Goal: Transaction & Acquisition: Book appointment/travel/reservation

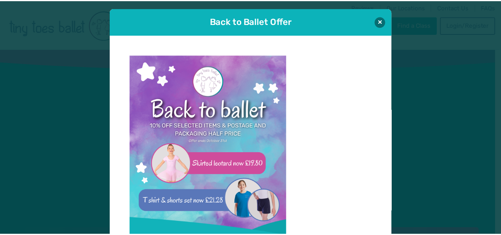
scroll to position [8, 0]
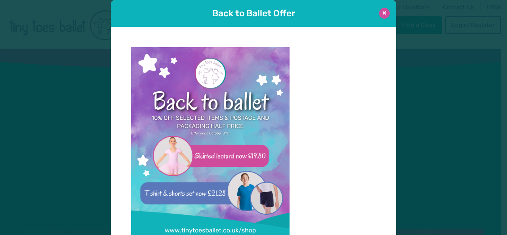
click at [381, 14] on button at bounding box center [384, 13] width 11 height 11
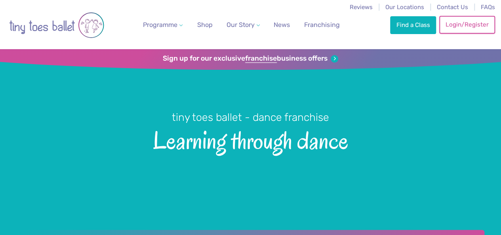
click at [466, 26] on link "Login/Register" at bounding box center [467, 24] width 55 height 17
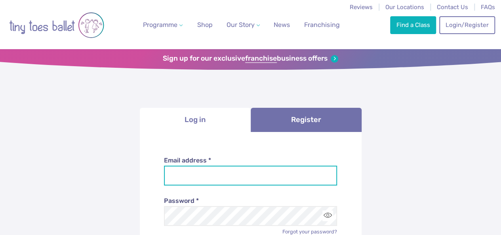
type input "**********"
click at [205, 172] on input "**********" at bounding box center [250, 176] width 173 height 20
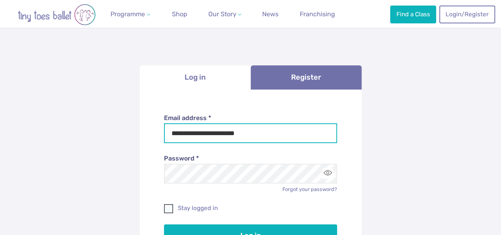
scroll to position [79, 0]
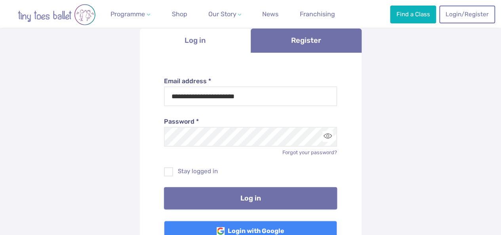
click at [231, 195] on button "Log in" at bounding box center [250, 198] width 173 height 22
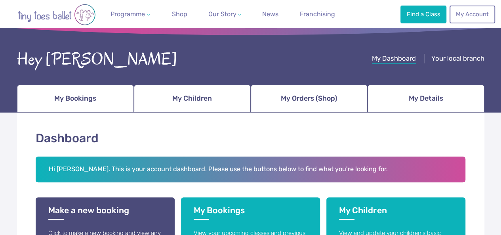
scroll to position [79, 0]
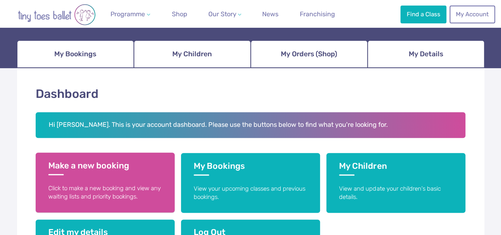
click at [104, 176] on link "Make a new booking Click to make a new booking and view any waiting lists and p…" at bounding box center [105, 183] width 139 height 60
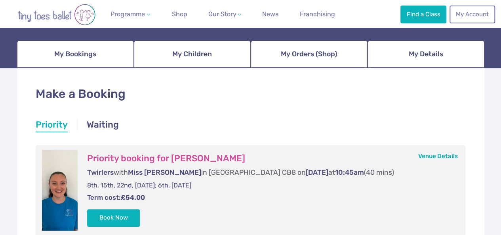
scroll to position [119, 0]
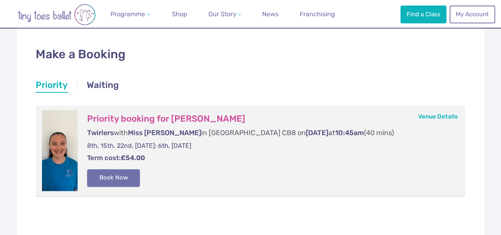
click at [124, 180] on button "Book Now" at bounding box center [113, 177] width 53 height 17
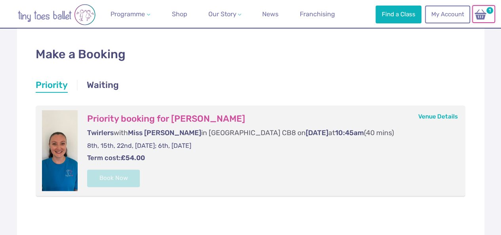
click at [484, 11] on img at bounding box center [480, 14] width 15 height 11
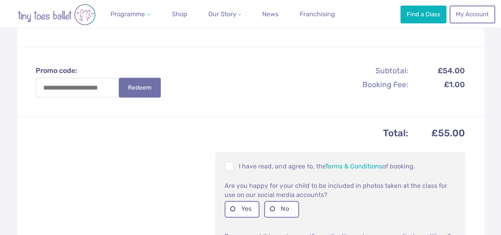
scroll to position [277, 0]
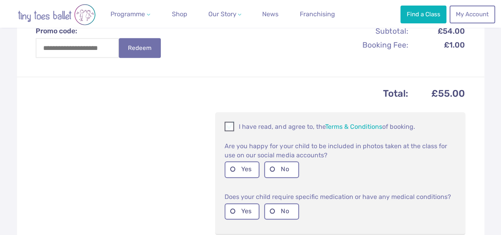
click at [232, 131] on span at bounding box center [230, 128] width 9 height 8
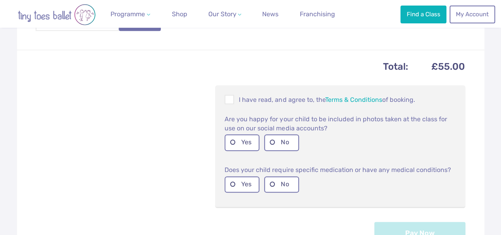
scroll to position [317, 0]
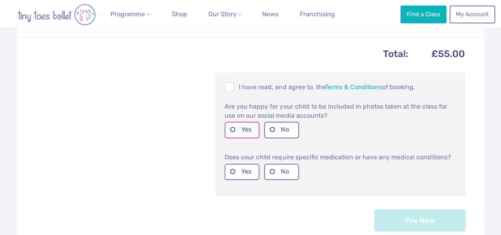
click at [249, 135] on label "Yes" at bounding box center [242, 130] width 35 height 16
click at [278, 178] on label "No" at bounding box center [281, 172] width 35 height 16
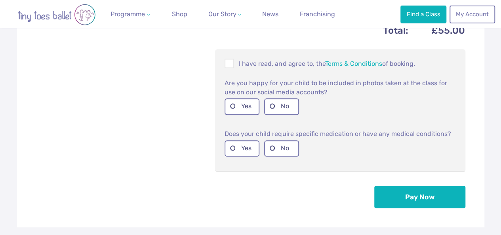
scroll to position [396, 0]
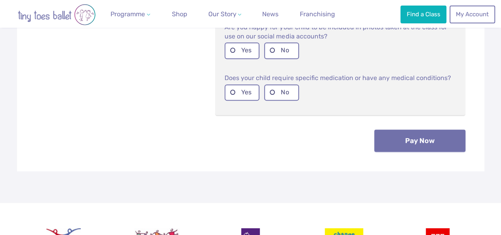
click at [432, 152] on button "Pay Now" at bounding box center [420, 141] width 91 height 22
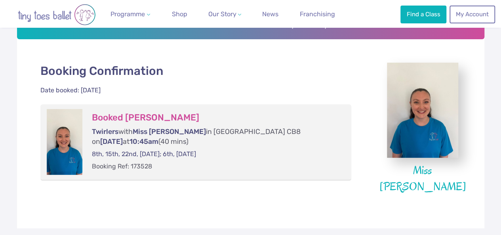
scroll to position [159, 0]
